Goal: Task Accomplishment & Management: Contribute content

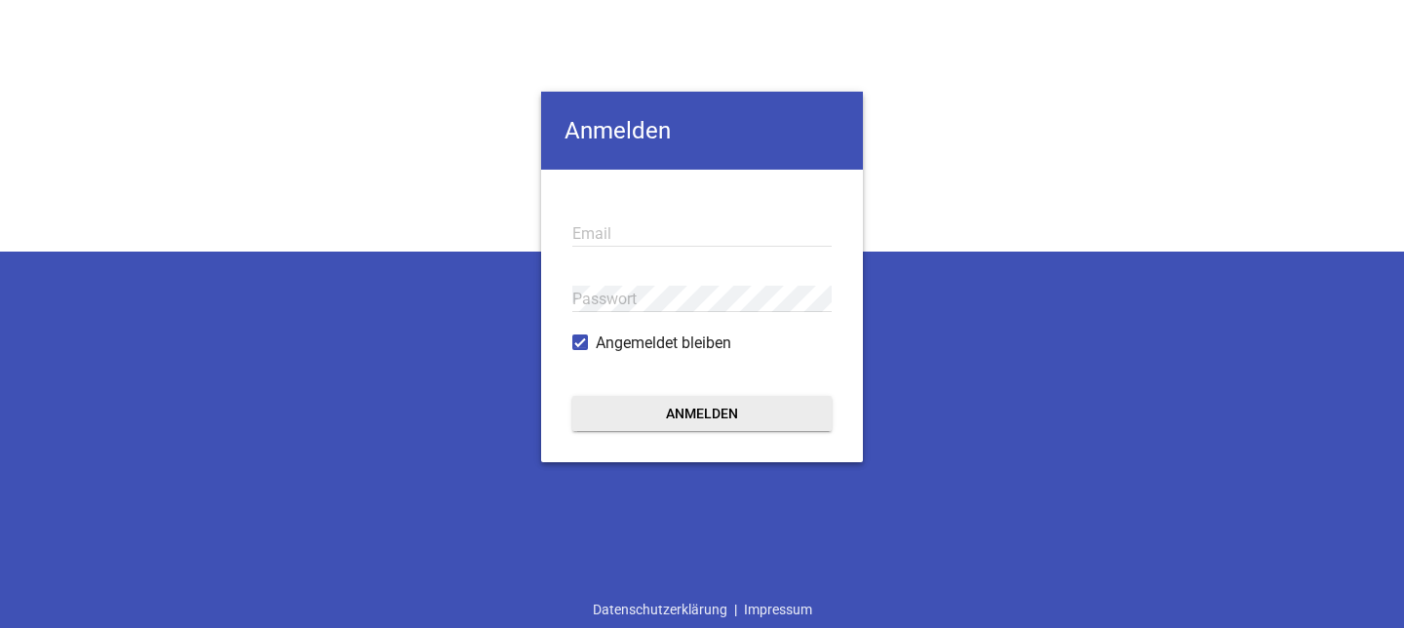
type input "[EMAIL_ADDRESS][DOMAIN_NAME]"
click at [709, 406] on button "Anmelden" at bounding box center [701, 413] width 259 height 35
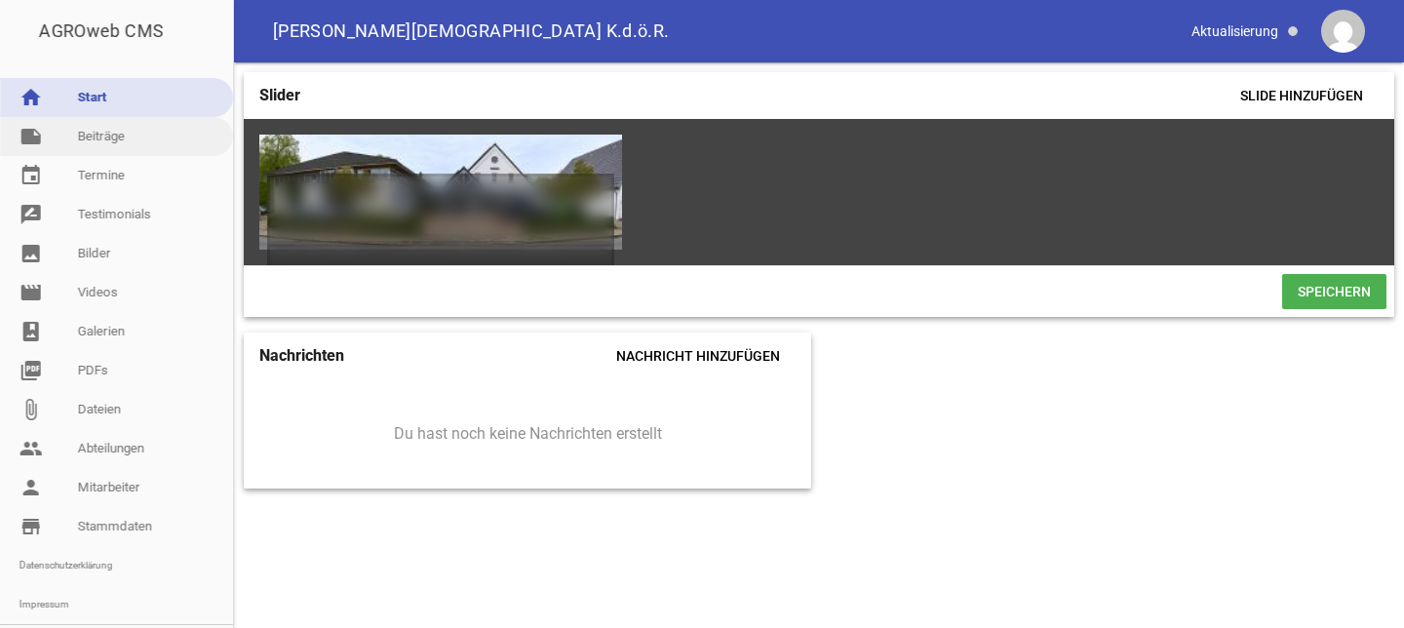
click at [93, 131] on link "note Beiträge" at bounding box center [116, 136] width 233 height 39
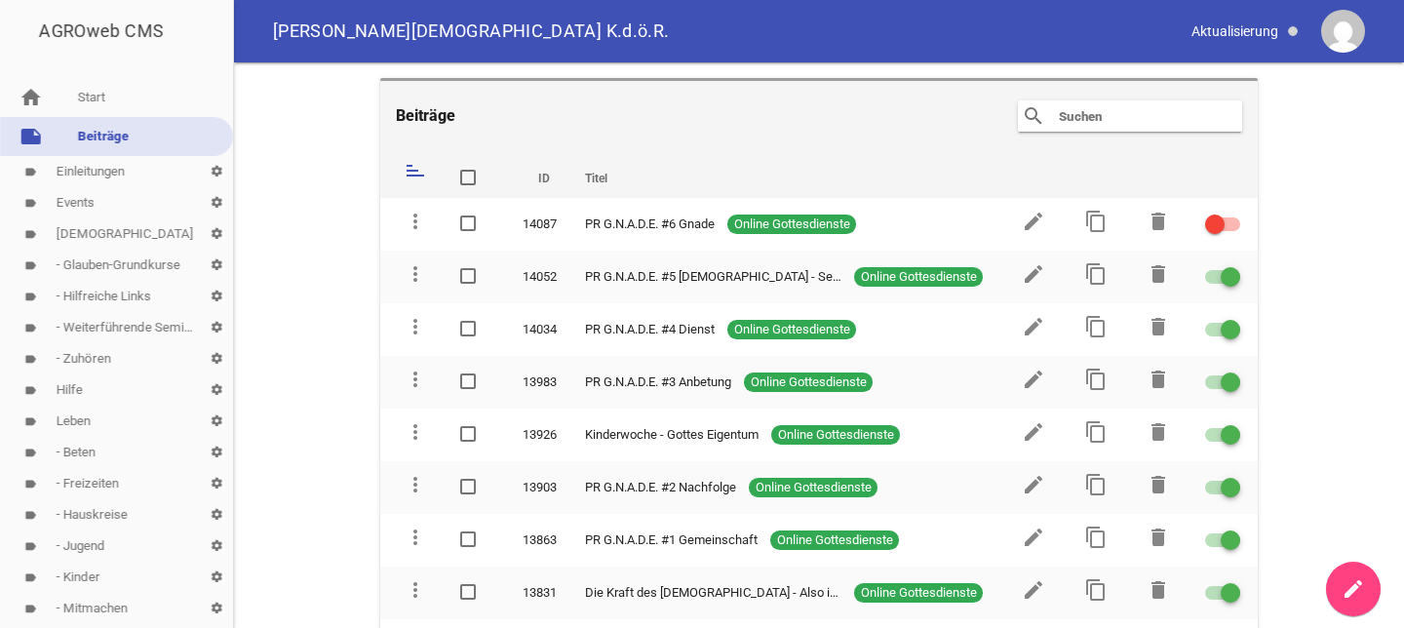
click at [1071, 118] on input "text" at bounding box center [1135, 115] width 156 height 23
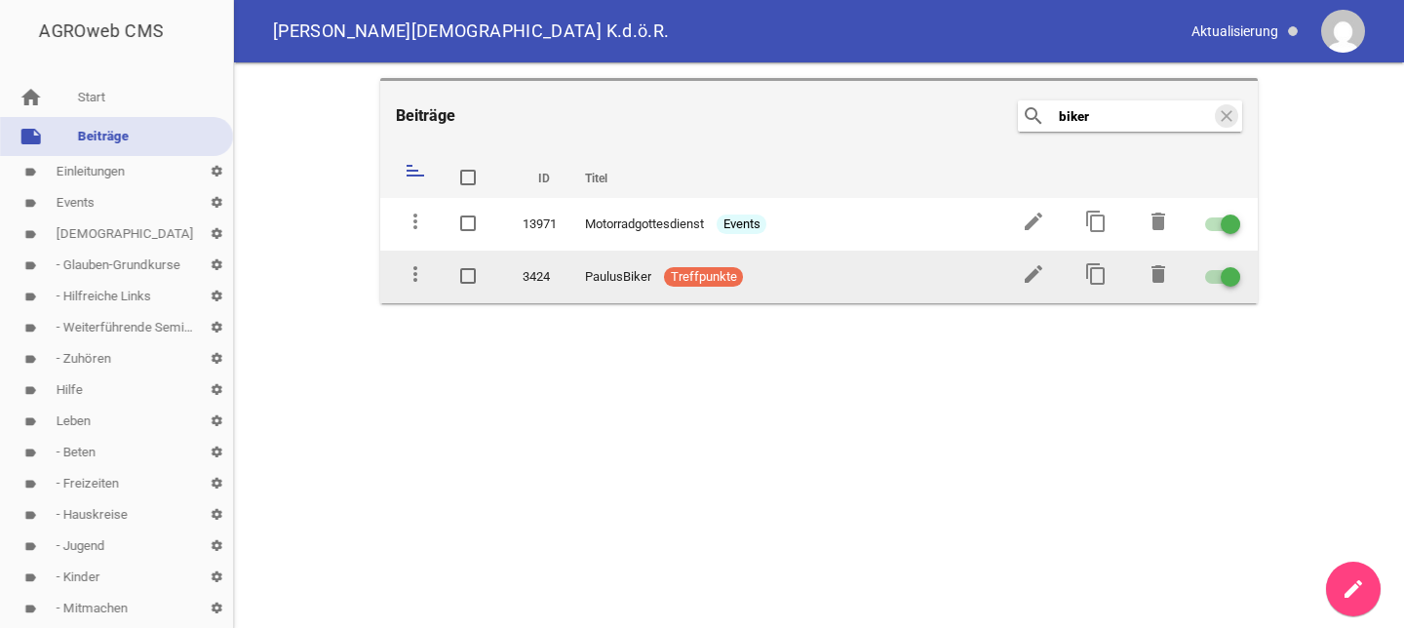
type input "biker"
click at [630, 272] on span "PaulusBiker" at bounding box center [618, 277] width 66 height 20
click at [1034, 273] on icon "edit" at bounding box center [1033, 273] width 23 height 23
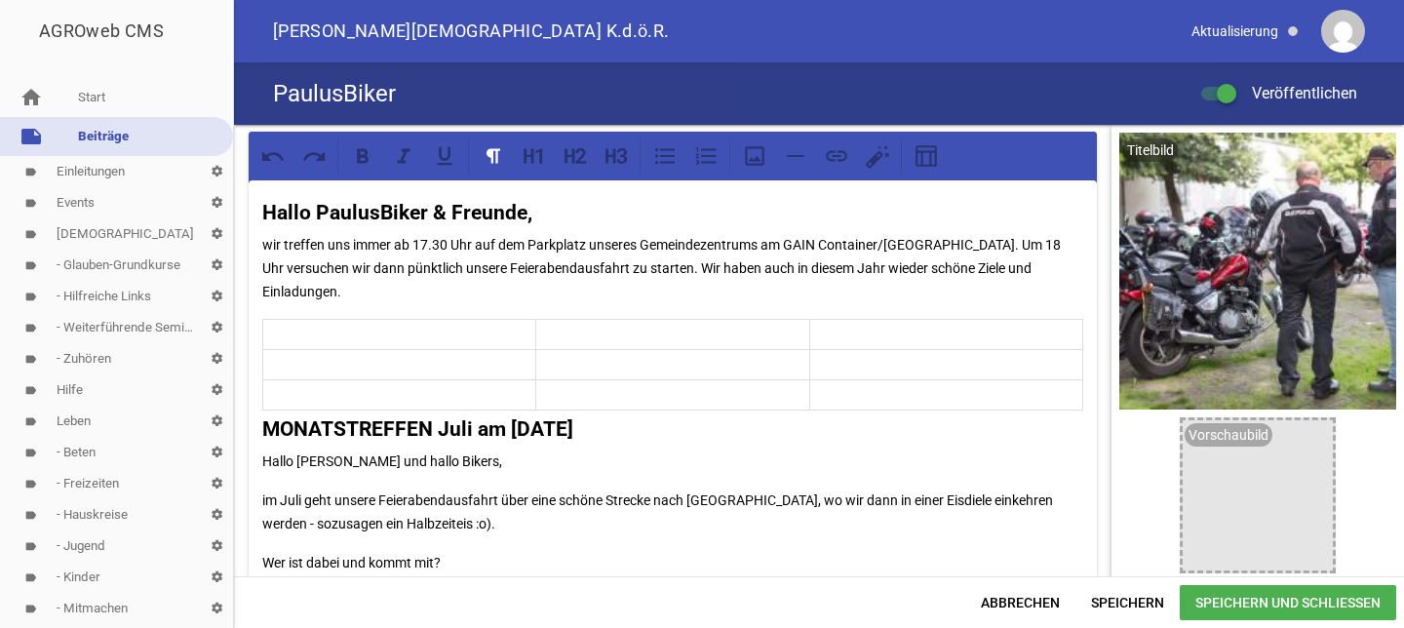
click at [345, 294] on p "wir treffen uns immer ab 17.30 Uhr auf dem Parkplatz unseres Gemeindezentrums a…" at bounding box center [672, 268] width 821 height 70
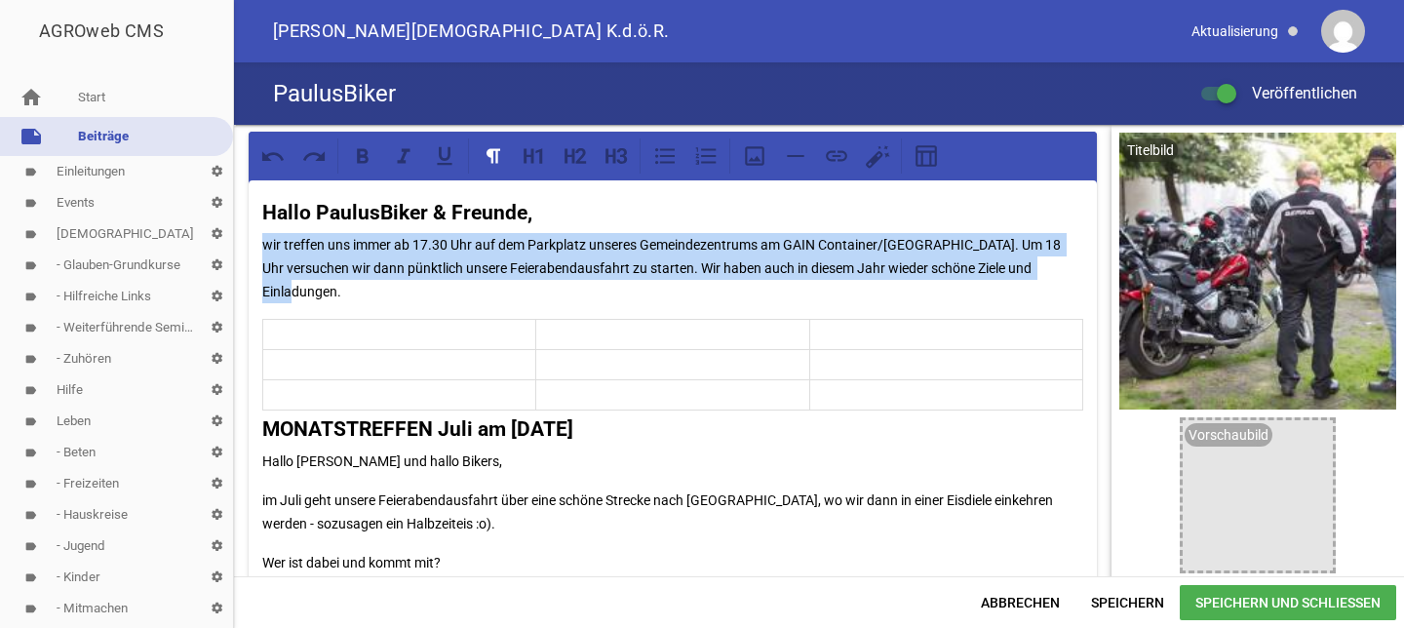
drag, startPoint x: 344, startPoint y: 294, endPoint x: 262, endPoint y: 248, distance: 93.9
click at [262, 248] on p "wir treffen uns immer ab 17.30 Uhr auf dem Parkplatz unseres Gemeindezentrums a…" at bounding box center [672, 268] width 821 height 70
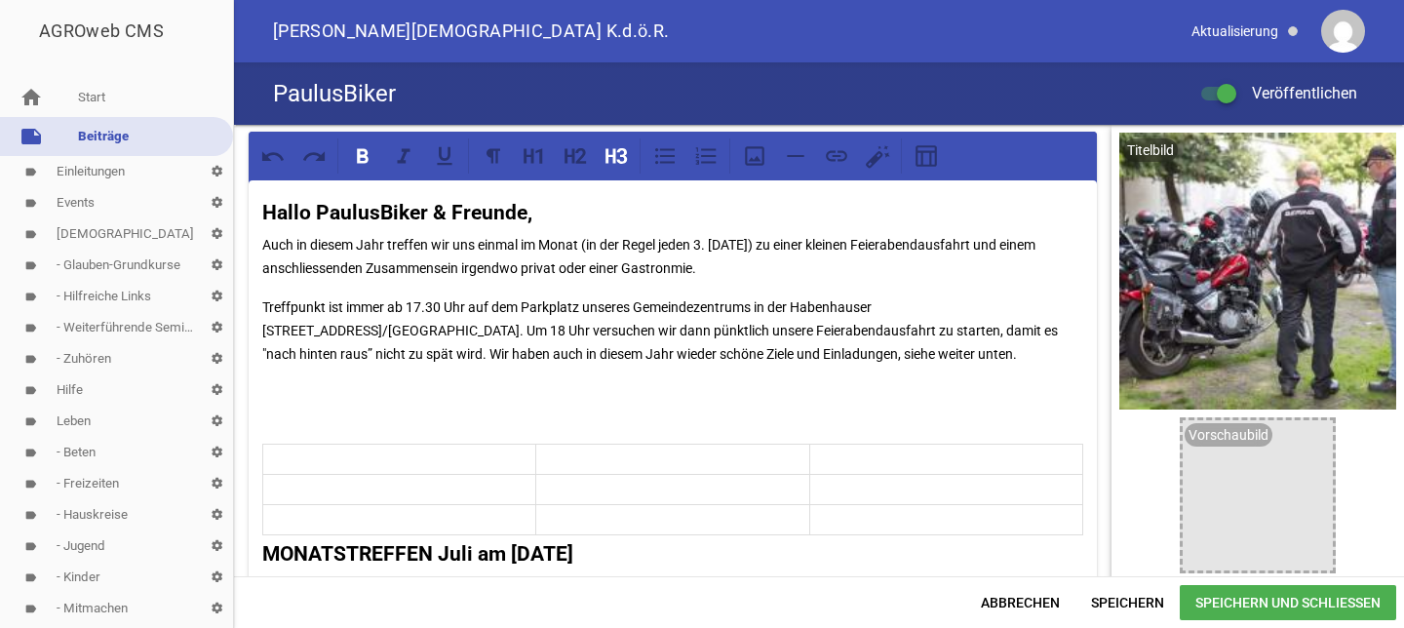
click at [573, 554] on strong "MONATSTREFFEN Juli am [DATE]" at bounding box center [417, 553] width 311 height 23
click at [573, 555] on strong "MONATSTREFFEN Juli am [DATE]" at bounding box center [417, 553] width 311 height 23
click at [469, 554] on strong "MONATSTREFFEN Juli am [DATE]" at bounding box center [417, 553] width 311 height 23
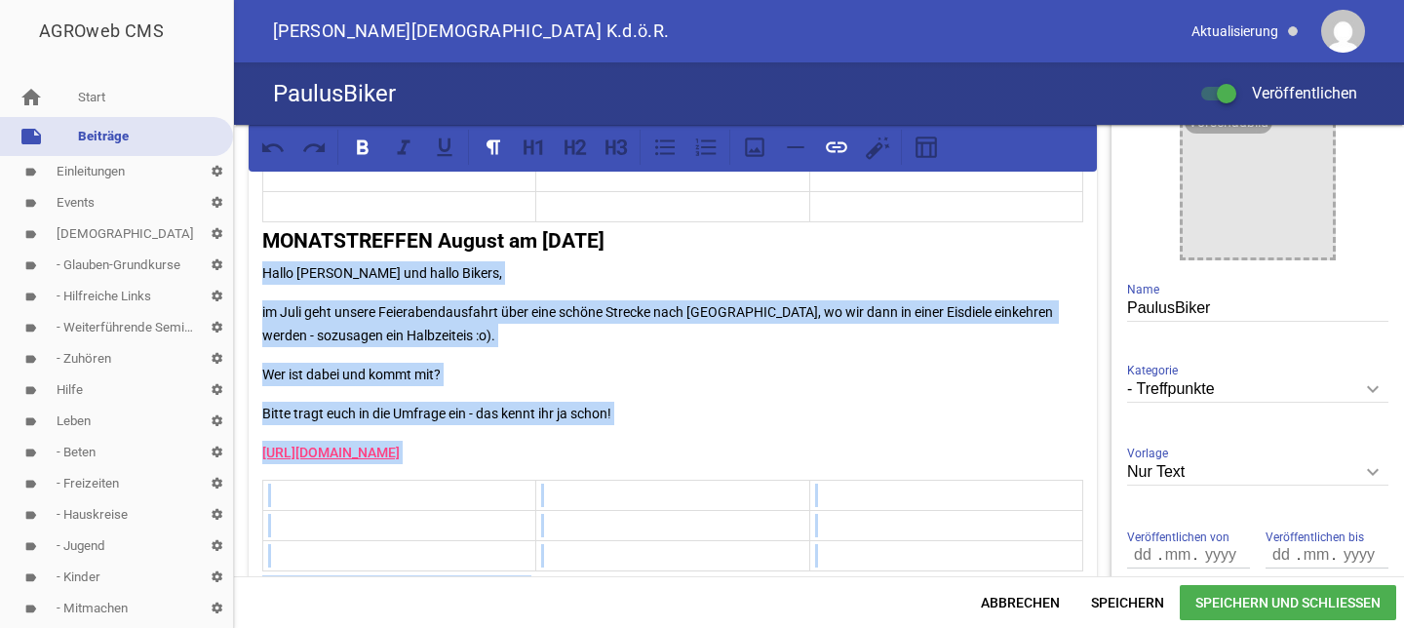
scroll to position [378, 0]
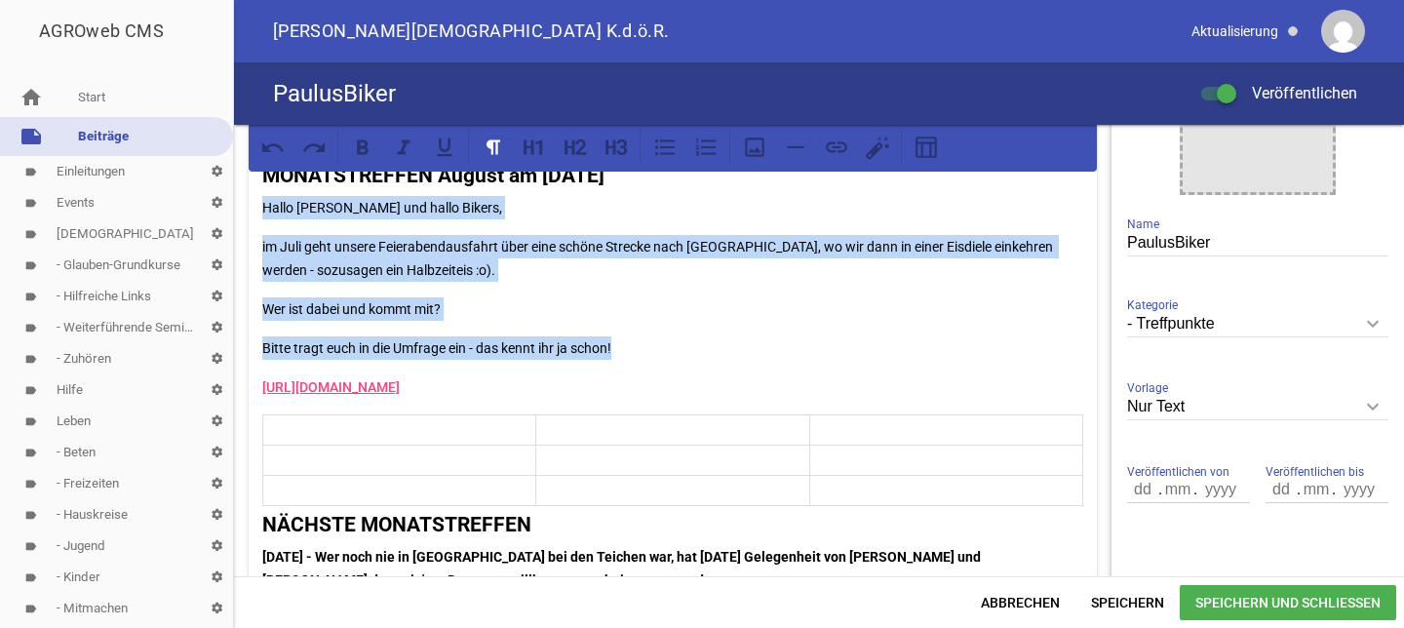
drag, startPoint x: 262, startPoint y: 546, endPoint x: 632, endPoint y: 355, distance: 416.1
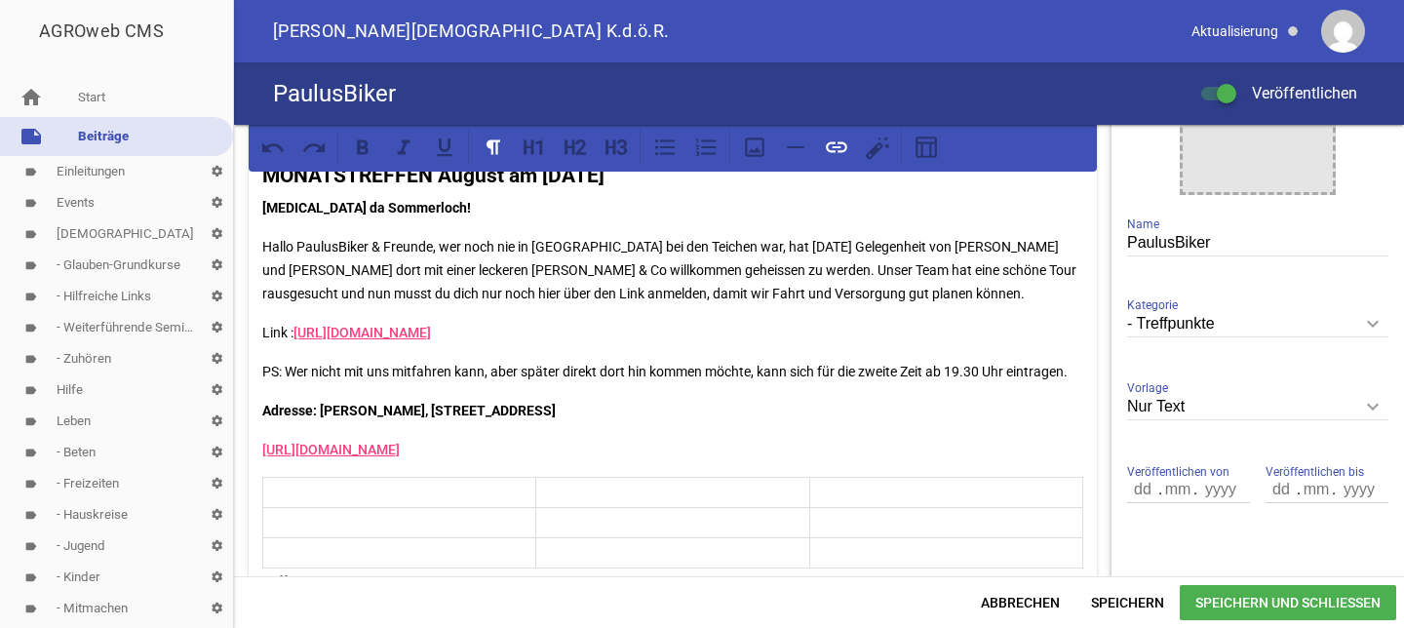
drag, startPoint x: 597, startPoint y: 477, endPoint x: 248, endPoint y: 461, distance: 349.5
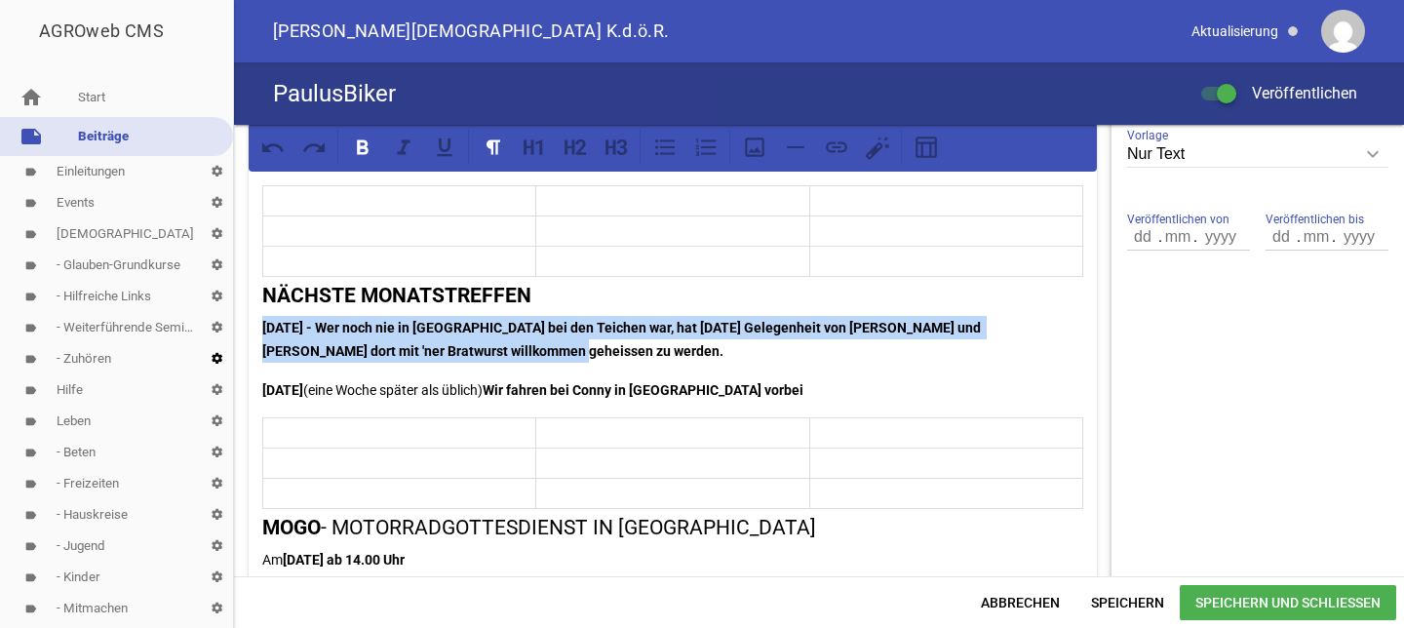
drag, startPoint x: 482, startPoint y: 378, endPoint x: 225, endPoint y: 359, distance: 257.2
click at [225, 359] on div "AGROweb CMS home Start note Beiträge label Einleitungen settings label Events s…" at bounding box center [702, 314] width 1404 height 628
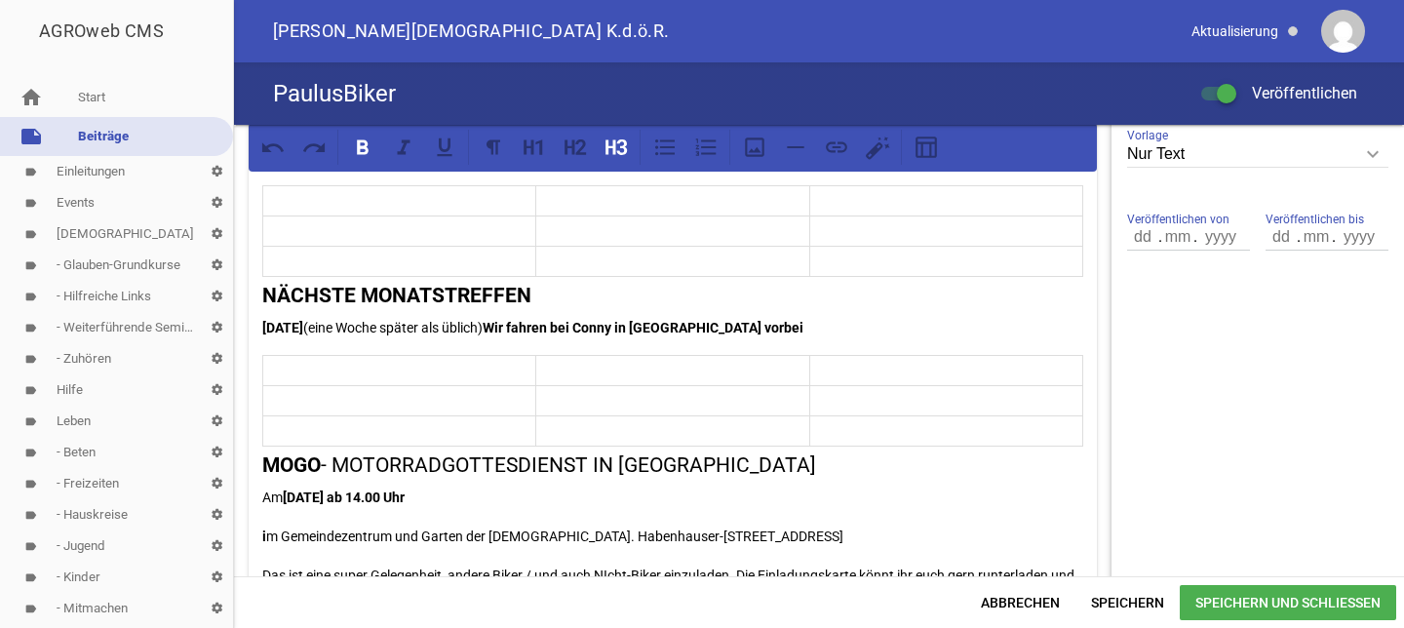
click at [1324, 598] on span "Speichern und Schließen" at bounding box center [1288, 602] width 217 height 35
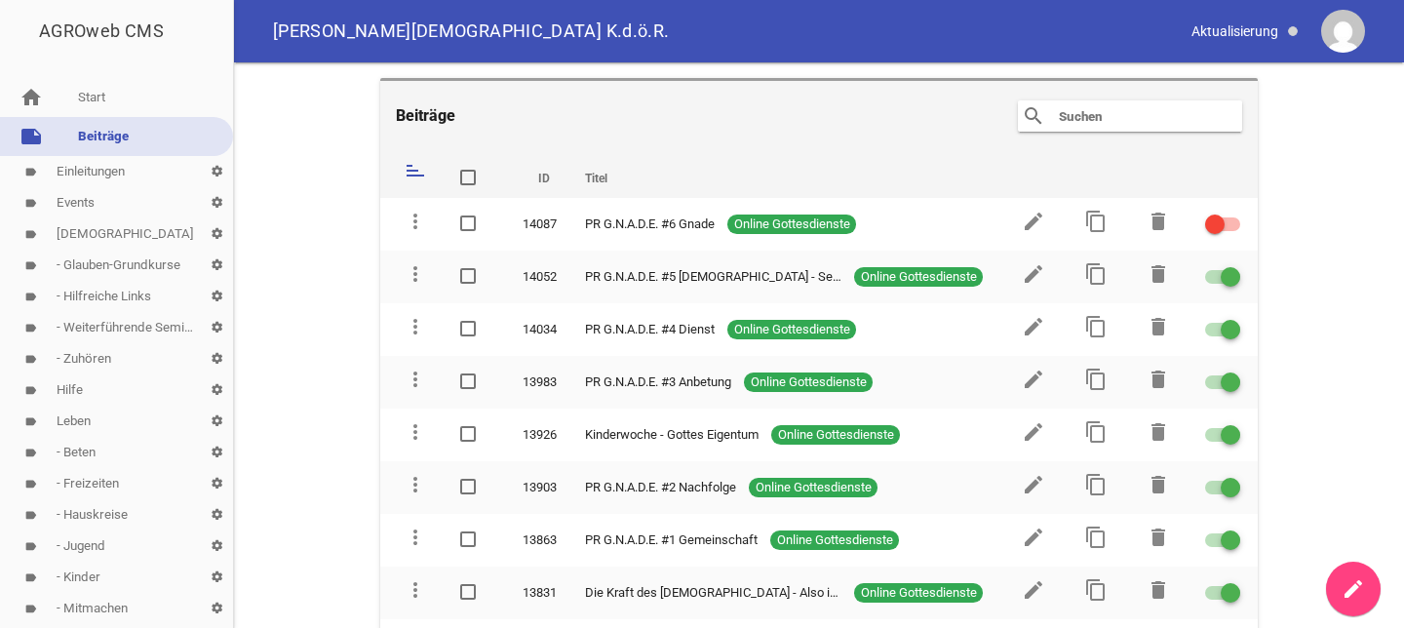
click at [103, 131] on link "note Beiträge" at bounding box center [116, 136] width 233 height 39
click at [1070, 114] on input "text" at bounding box center [1135, 115] width 156 height 23
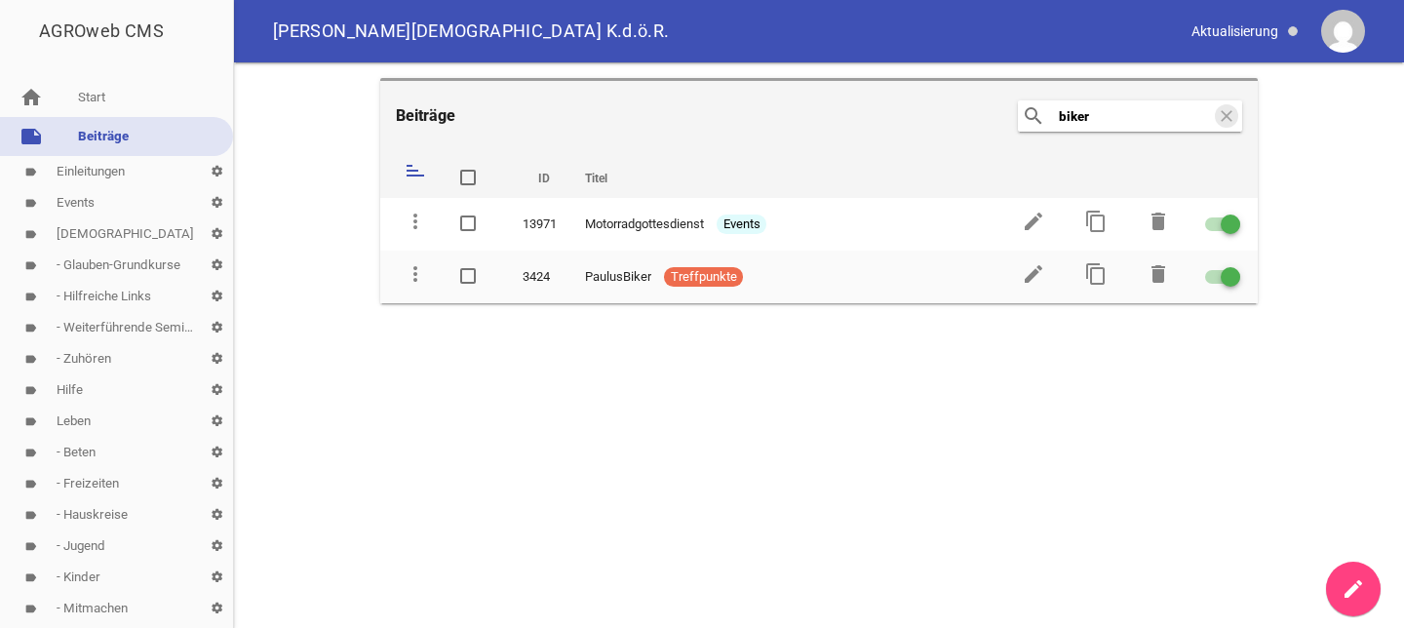
type input "biker"
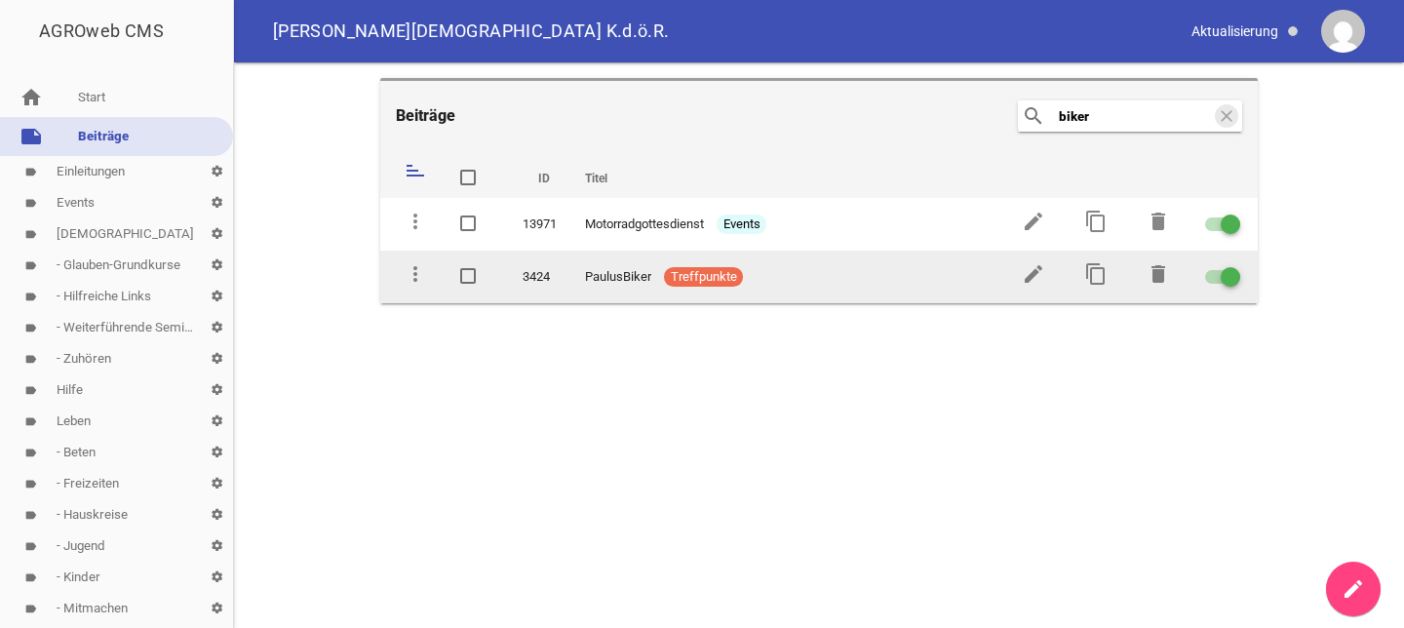
click at [697, 270] on span "Treffpunkte" at bounding box center [703, 277] width 79 height 20
click at [1028, 266] on icon "edit" at bounding box center [1033, 273] width 23 height 23
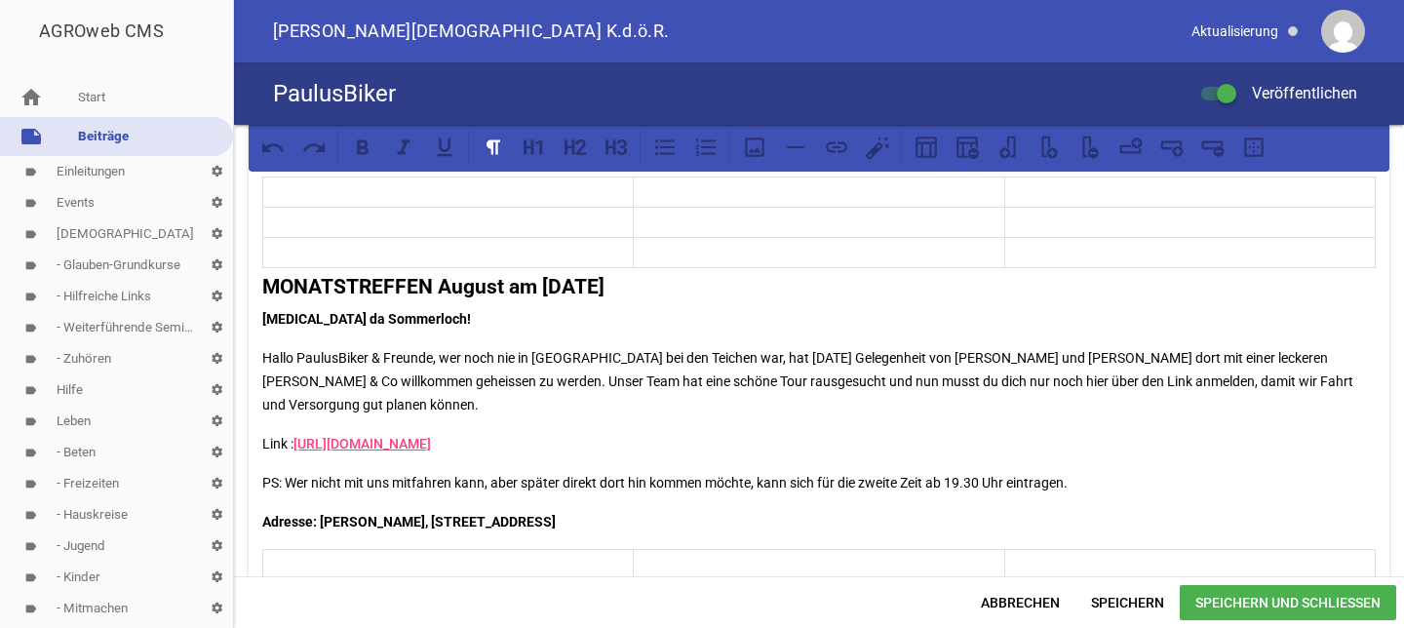
scroll to position [504, 0]
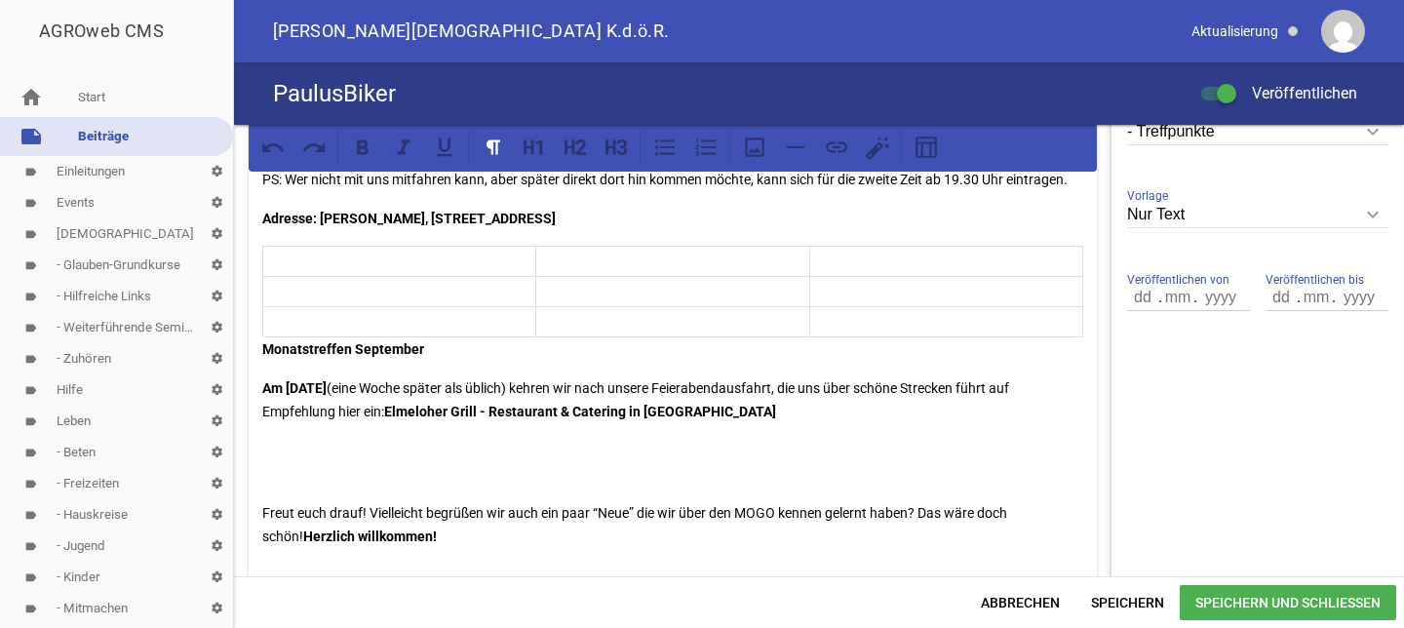
scroll to position [582, 0]
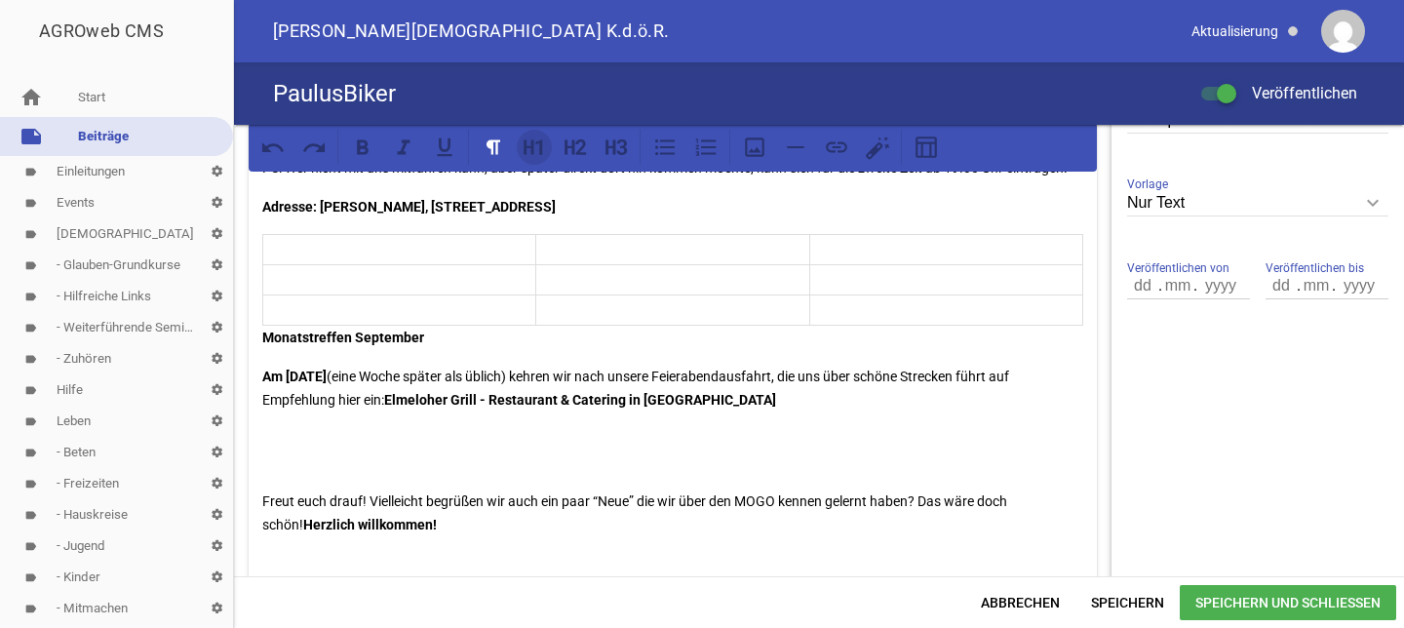
click at [539, 157] on icon at bounding box center [534, 147] width 25 height 25
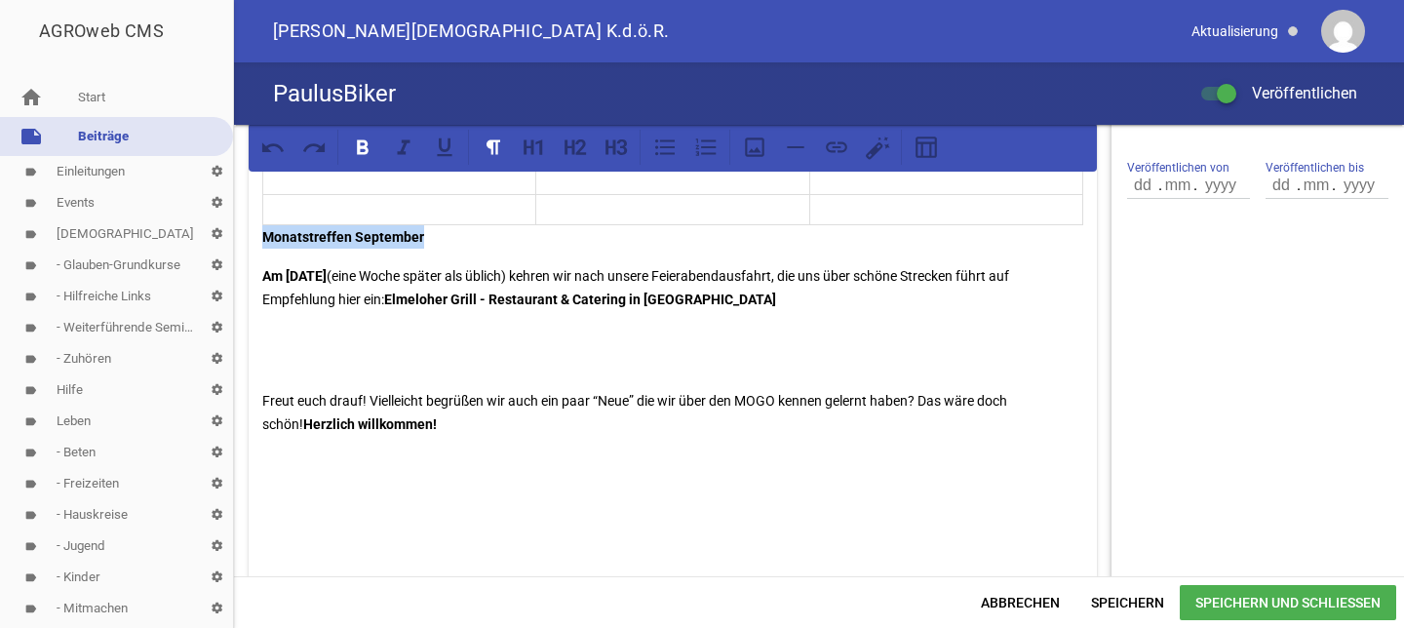
drag, startPoint x: 433, startPoint y: 261, endPoint x: 254, endPoint y: 260, distance: 179.5
click at [620, 147] on icon at bounding box center [622, 147] width 11 height 16
click at [391, 256] on strong "Monatstreffen September" at bounding box center [381, 243] width 238 height 23
click at [262, 424] on p "Freut euch drauf! Vielleicht begrüßen wir auch ein paar “Neue” die wir über den…" at bounding box center [672, 412] width 821 height 47
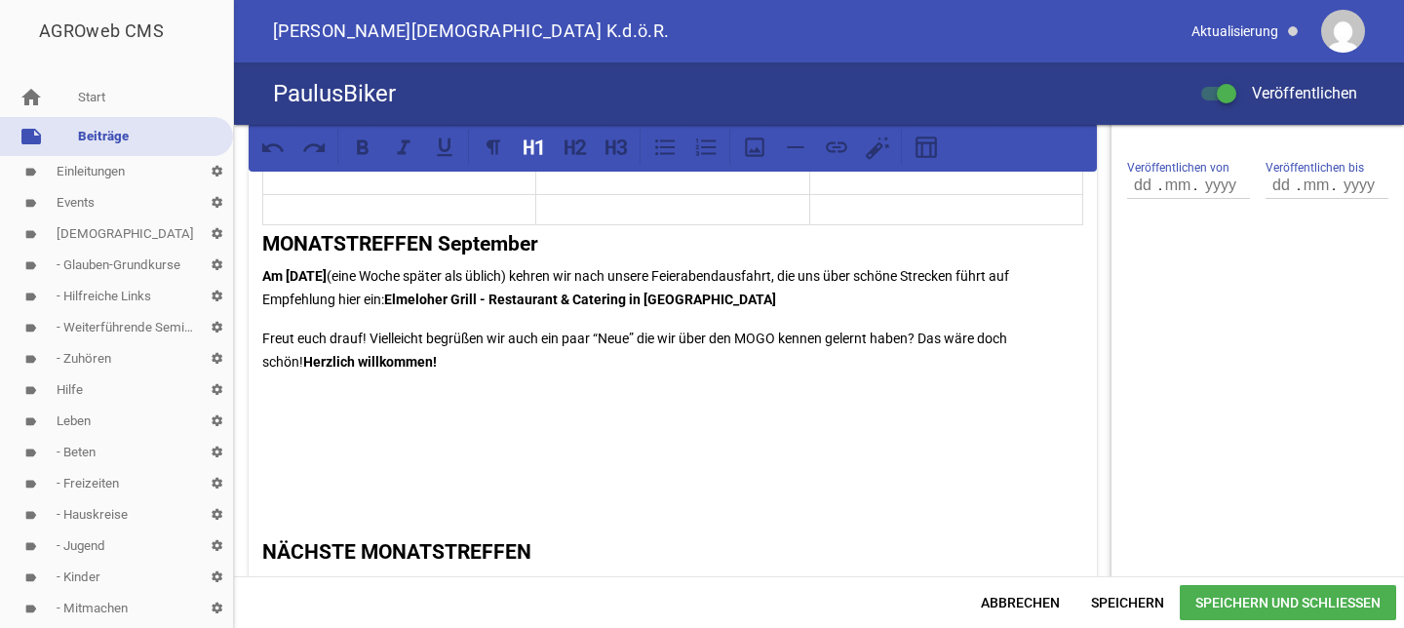
click at [926, 144] on icon at bounding box center [926, 147] width 25 height 25
click at [272, 555] on h1 at bounding box center [672, 539] width 821 height 102
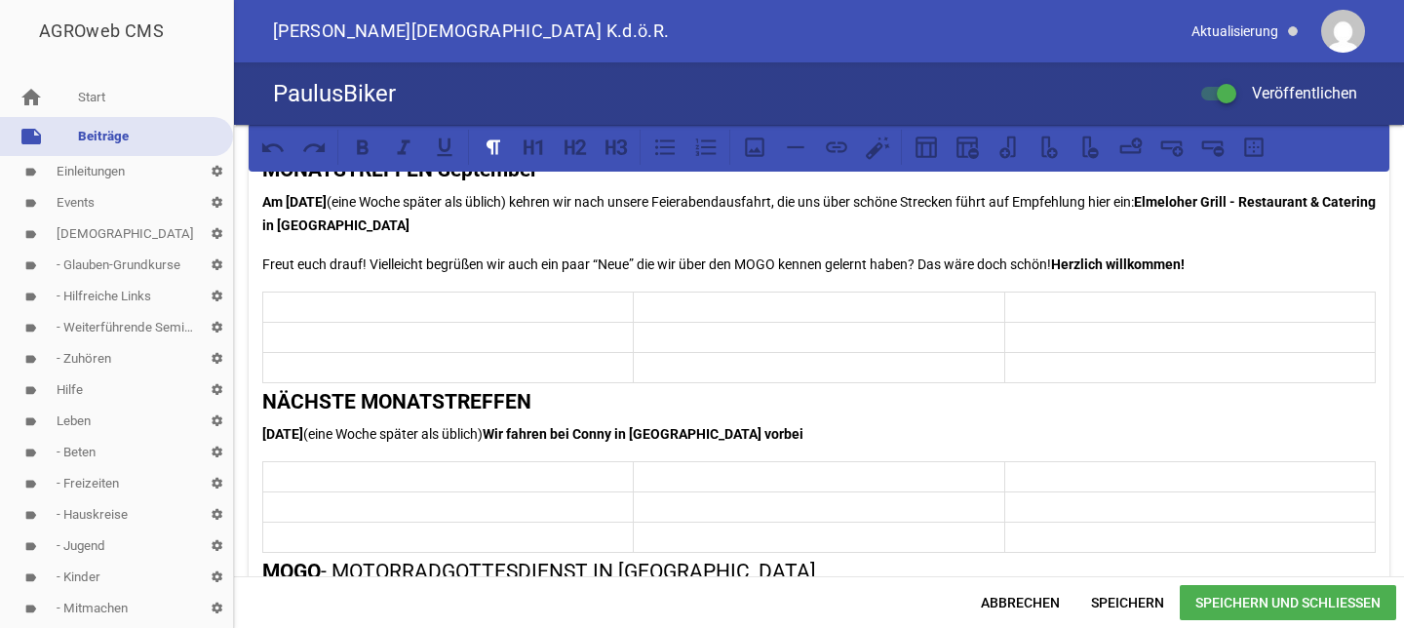
scroll to position [740, 0]
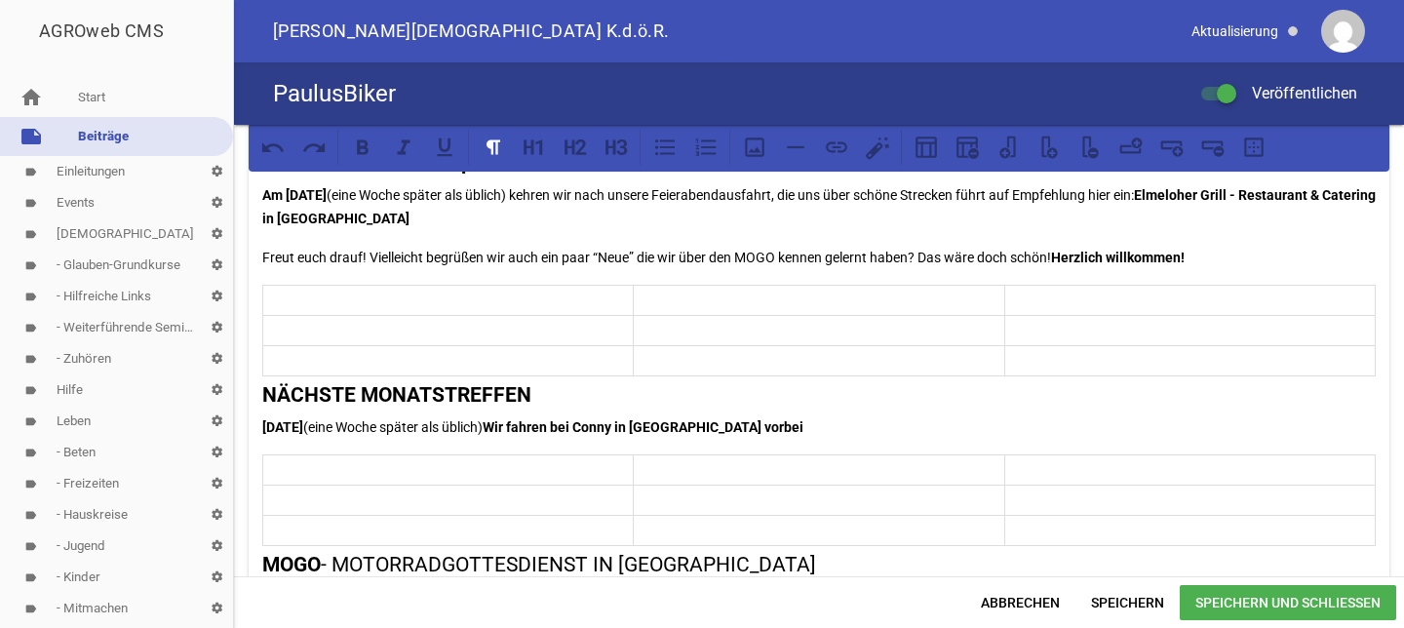
drag, startPoint x: 759, startPoint y: 554, endPoint x: 375, endPoint y: 560, distance: 383.3
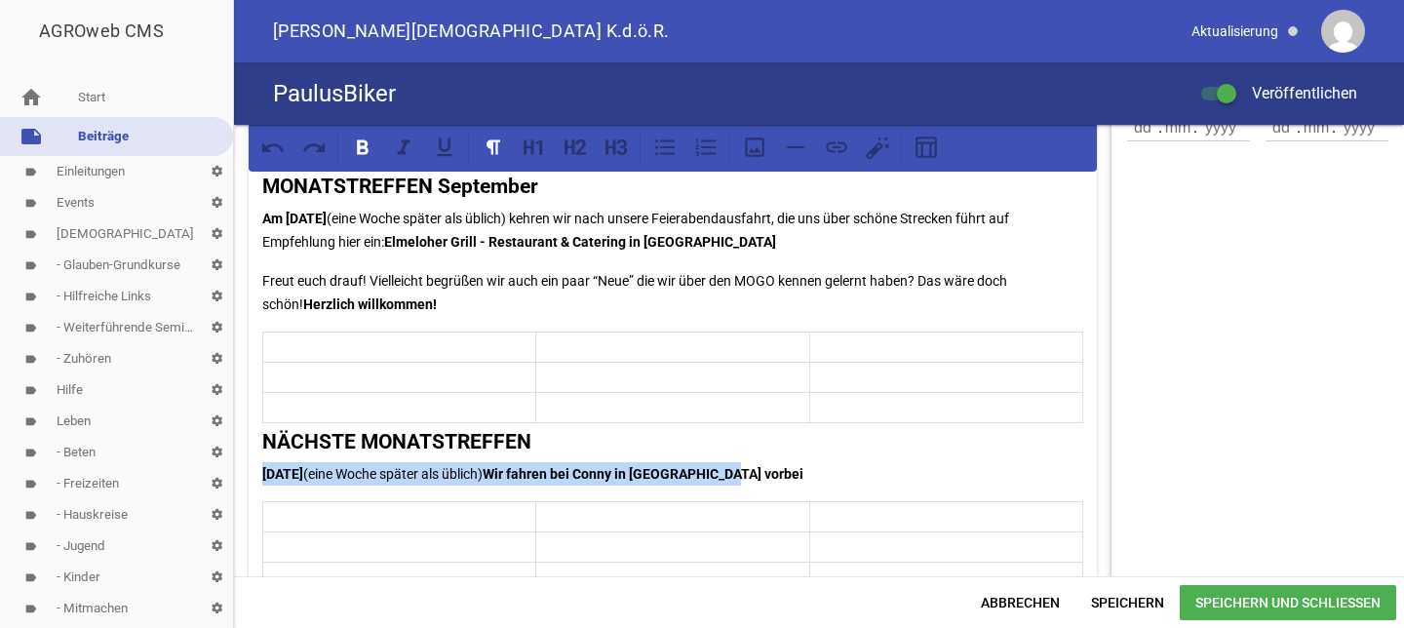
drag, startPoint x: 746, startPoint y: 449, endPoint x: 252, endPoint y: 496, distance: 496.8
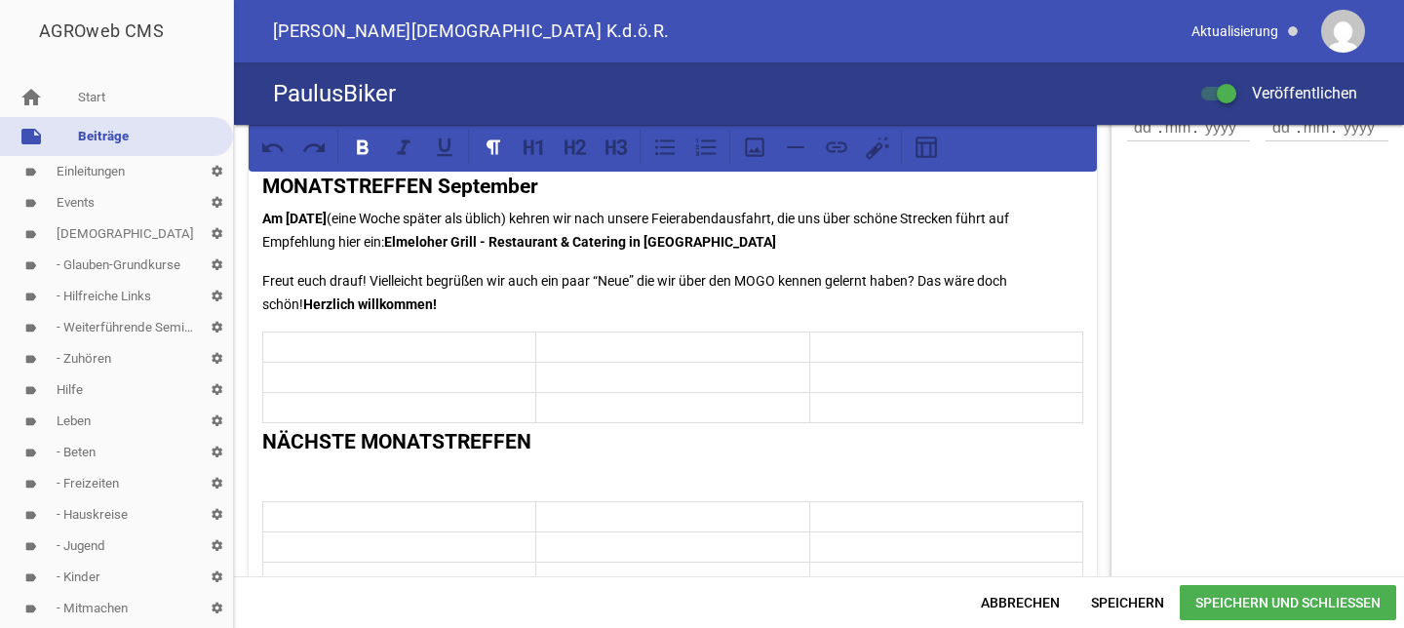
click at [330, 543] on tbody at bounding box center [673, 546] width 820 height 91
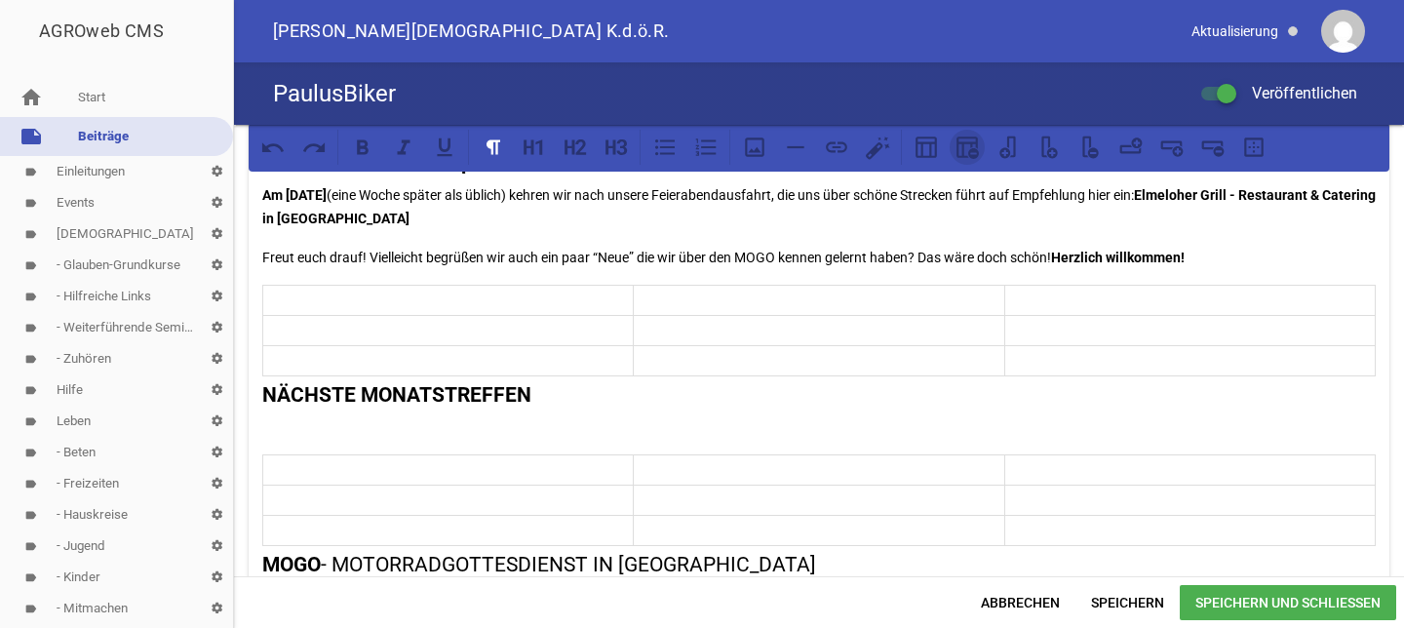
click at [971, 147] on icon at bounding box center [967, 147] width 21 height 21
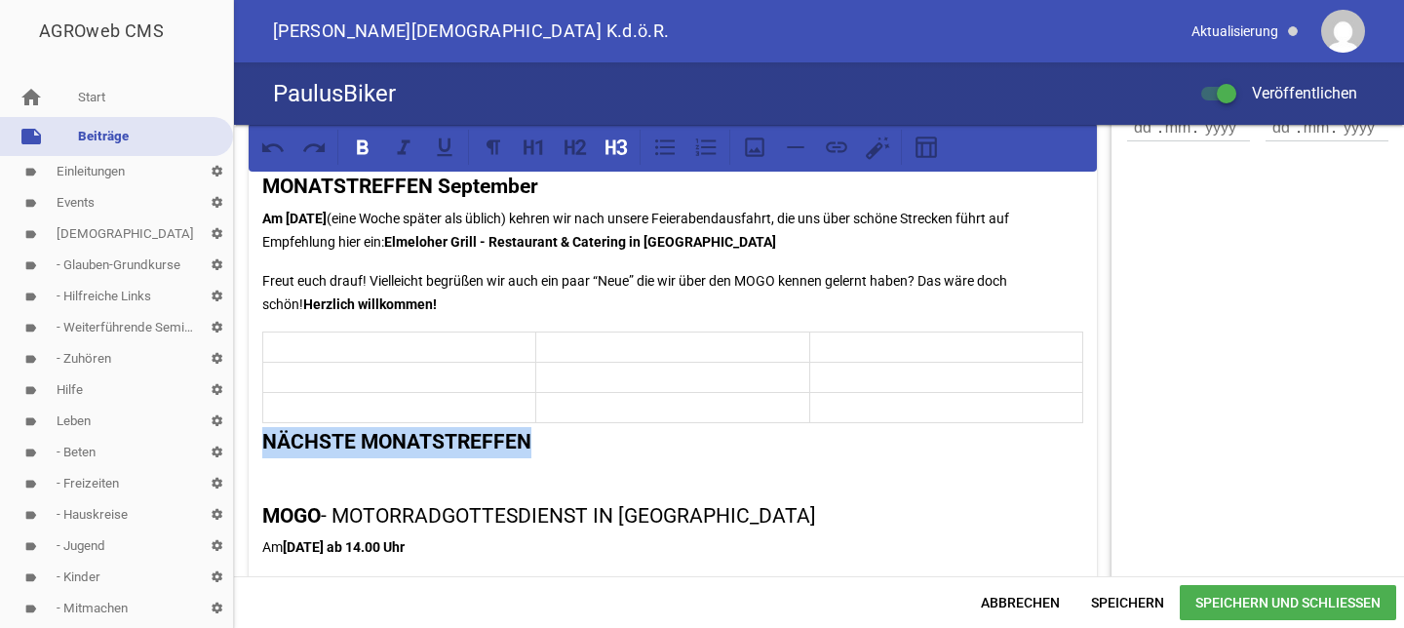
drag, startPoint x: 551, startPoint y: 463, endPoint x: 252, endPoint y: 466, distance: 299.4
click at [265, 528] on strong "MOGO" at bounding box center [291, 515] width 59 height 23
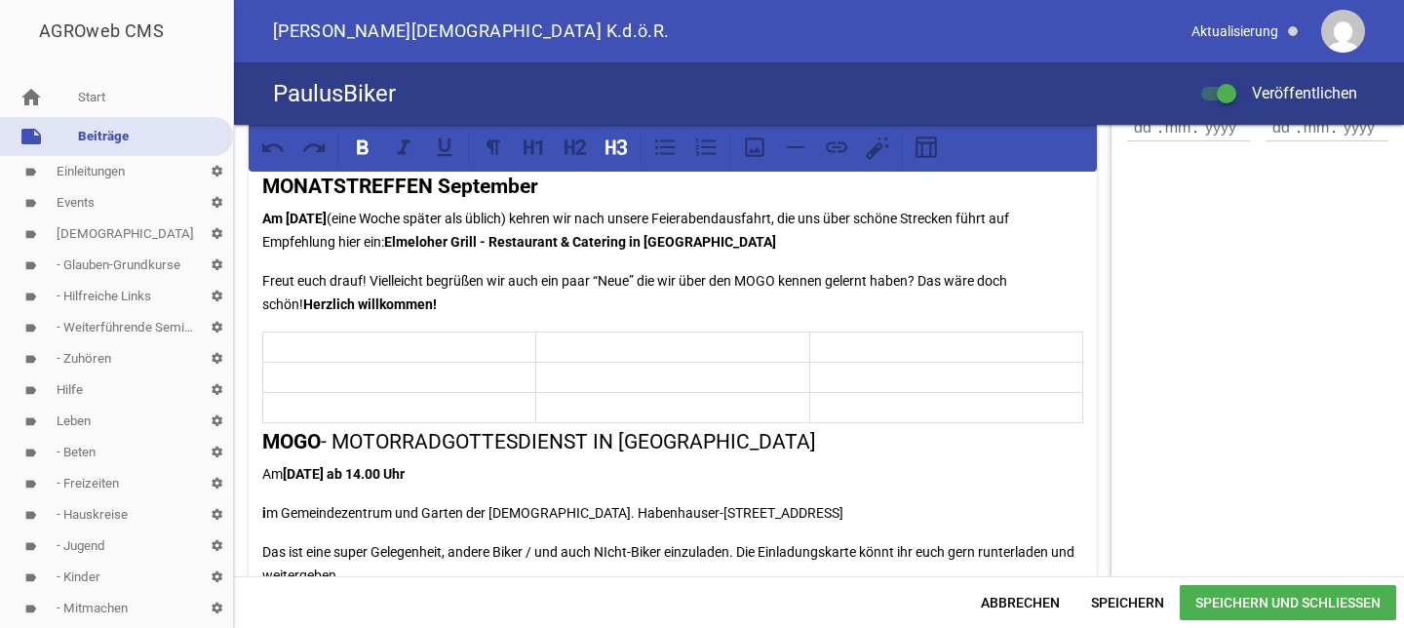
click at [1206, 602] on span "Speichern und Schließen" at bounding box center [1288, 602] width 217 height 35
